Goal: Check status: Check status

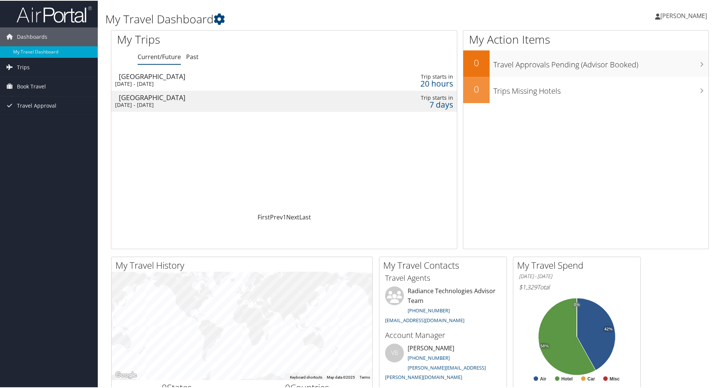
click at [344, 78] on td at bounding box center [342, 79] width 19 height 21
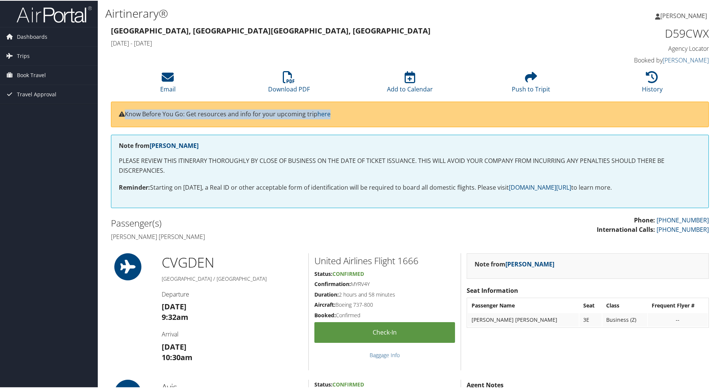
drag, startPoint x: 718, startPoint y: 101, endPoint x: 721, endPoint y: 109, distance: 8.9
click at [719, 109] on html "Menu Dashboards ► My Travel Dashboard Trips ► Current/Future Trips Past Trips T…" at bounding box center [361, 194] width 722 height 388
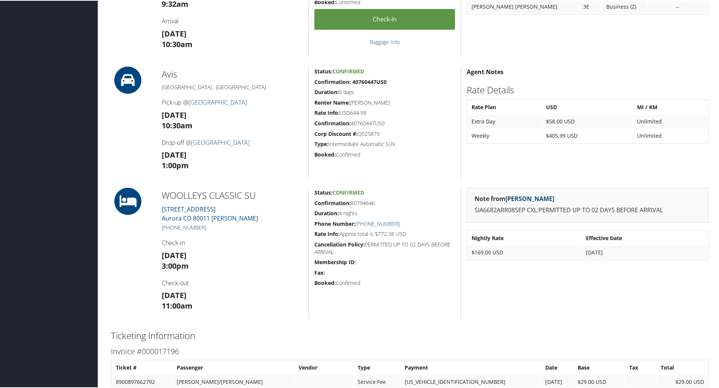
scroll to position [316, 0]
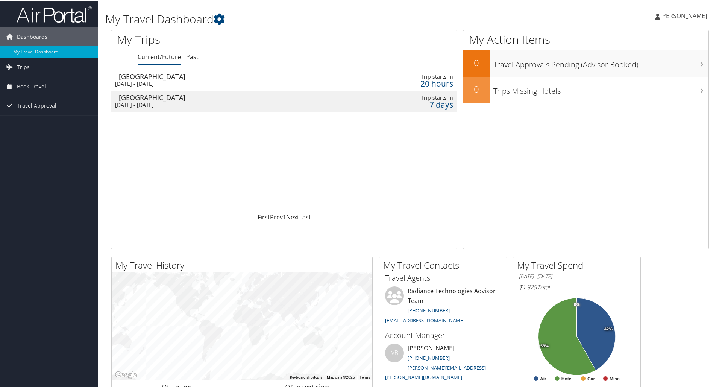
click at [199, 102] on div "[DATE] - [DATE]" at bounding box center [222, 104] width 214 height 7
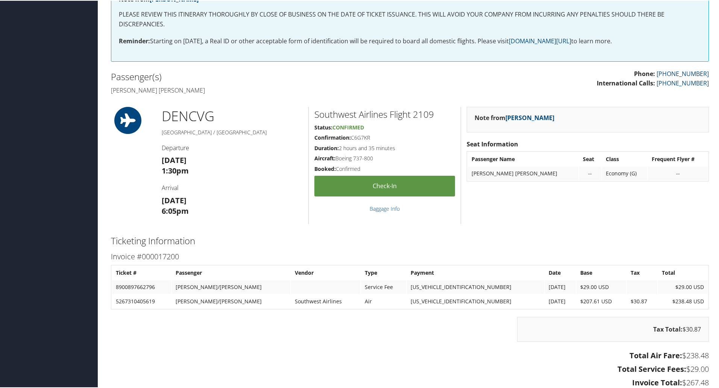
scroll to position [147, 0]
